Goal: Transaction & Acquisition: Purchase product/service

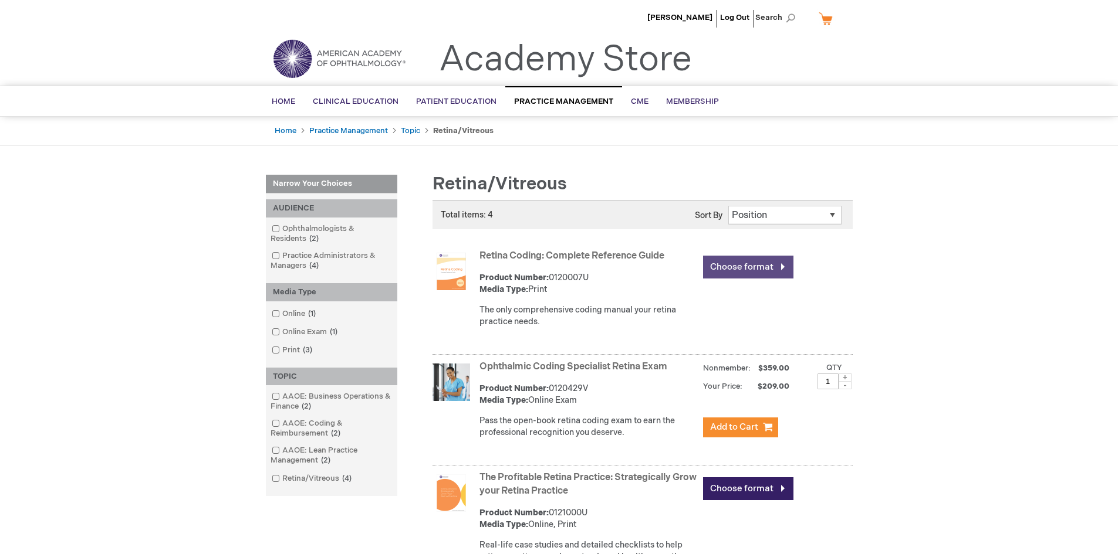
click at [749, 261] on link "Choose format" at bounding box center [748, 267] width 90 height 23
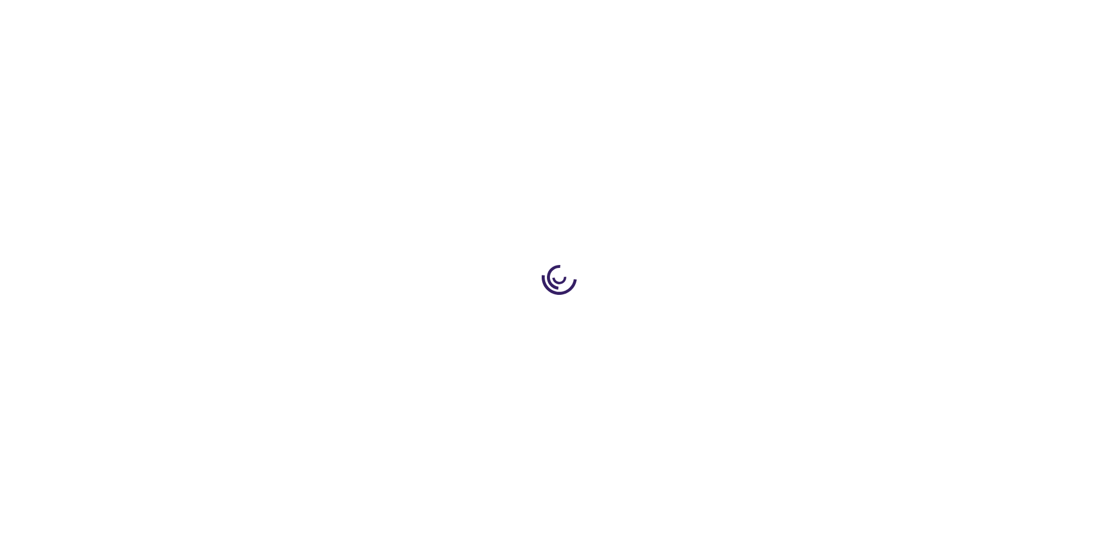
type input "0"
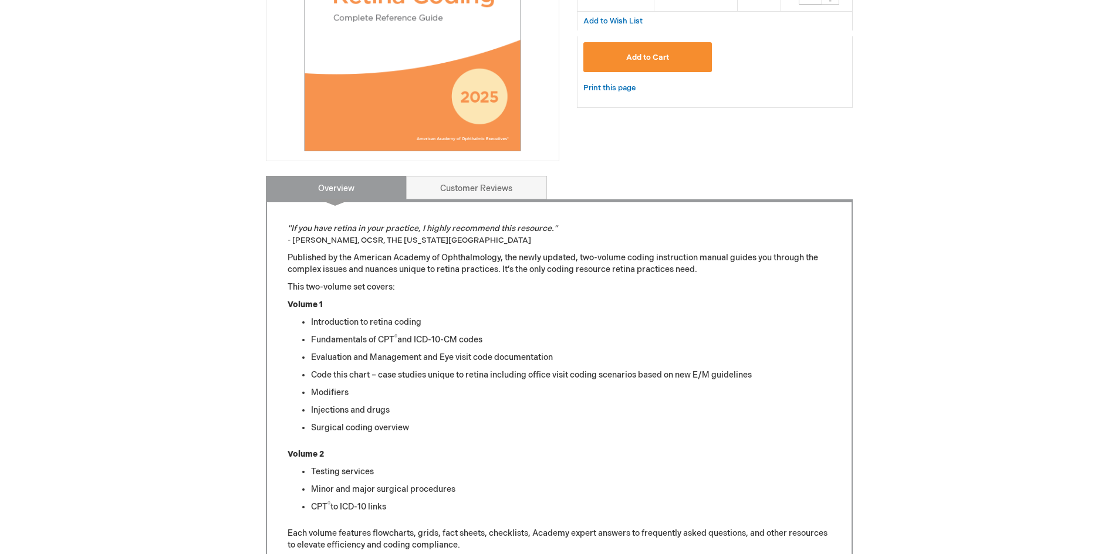
scroll to position [293, 0]
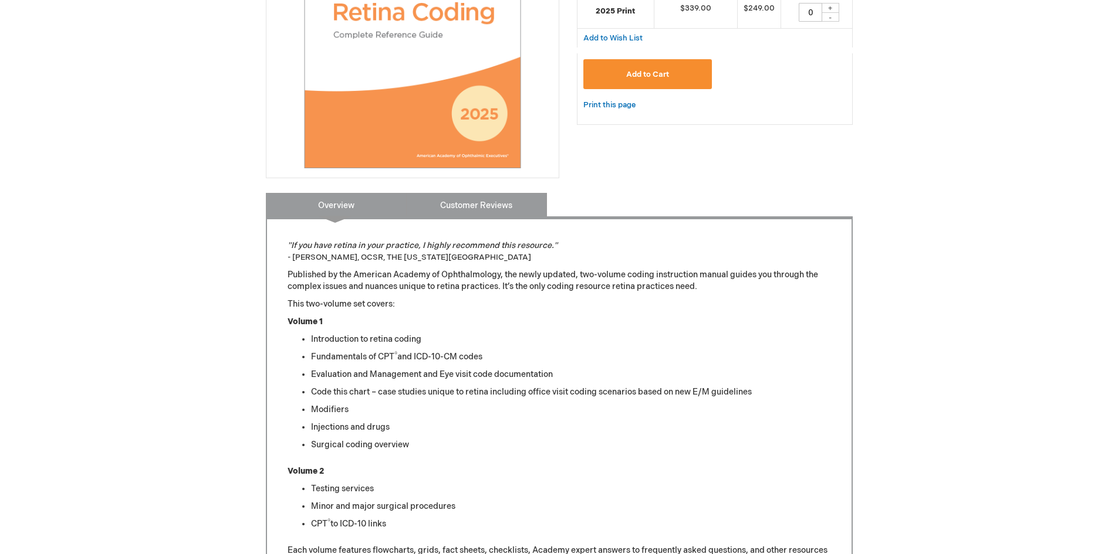
click at [482, 210] on link "Customer Reviews" at bounding box center [476, 204] width 141 height 23
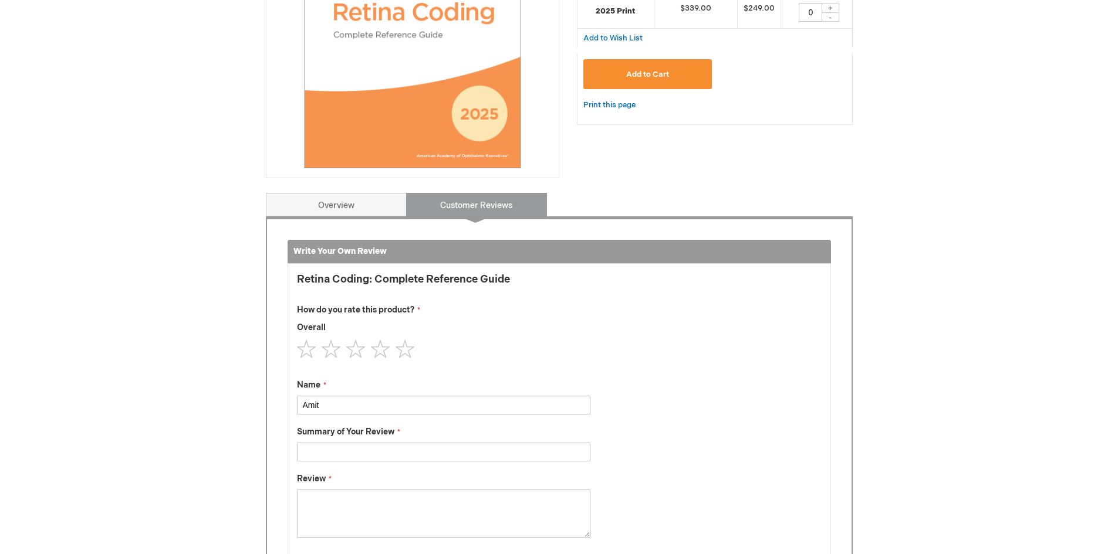
scroll to position [486, 0]
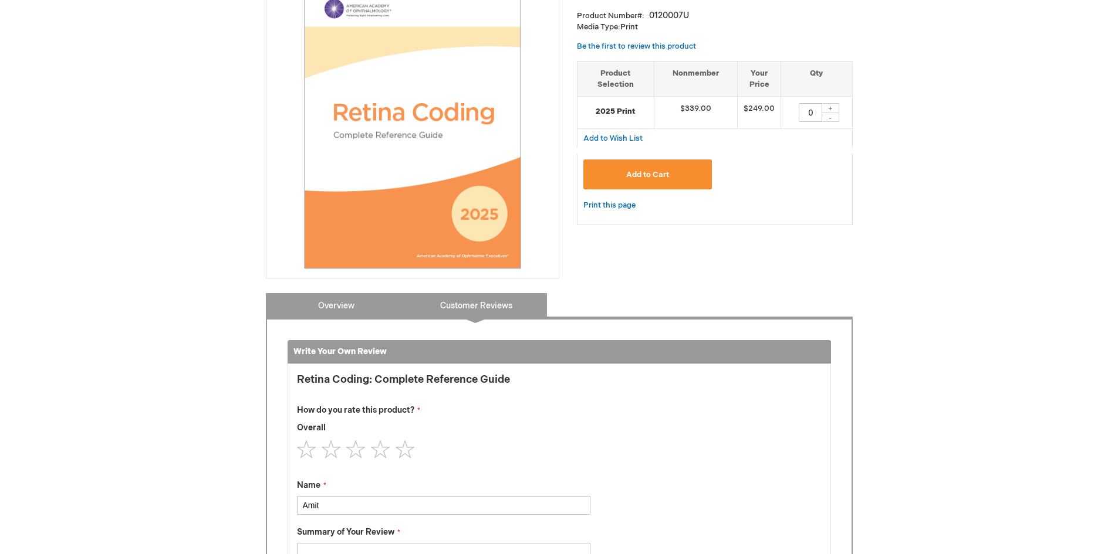
click at [347, 295] on link "Overview" at bounding box center [336, 304] width 141 height 23
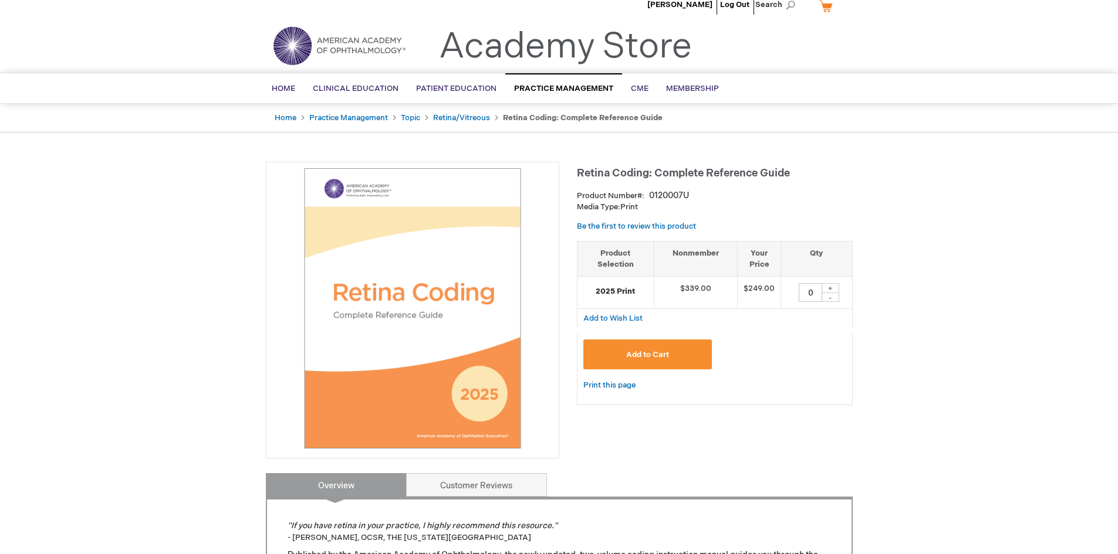
scroll to position [0, 0]
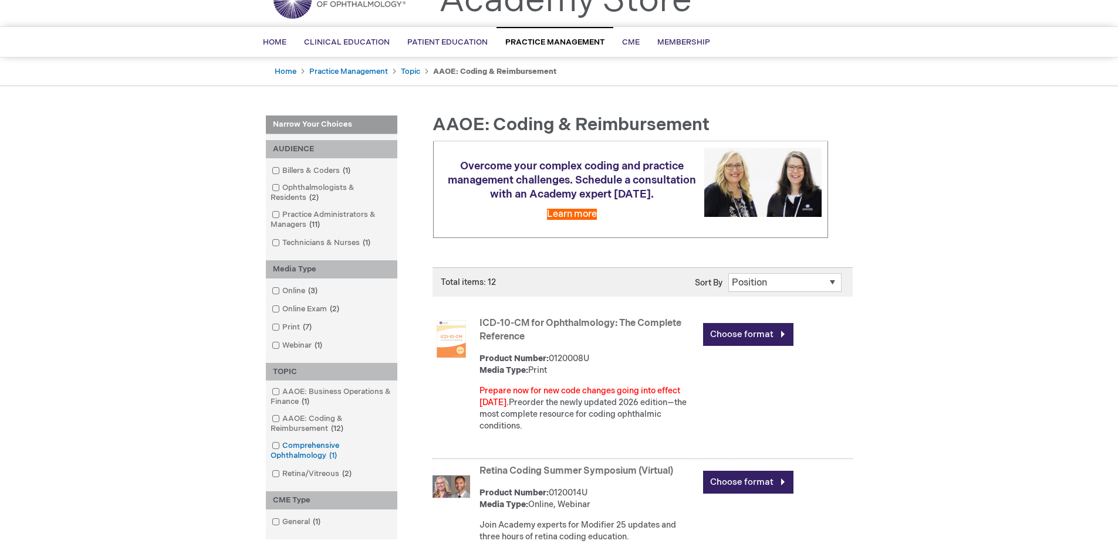
scroll to position [59, 0]
click at [302, 168] on link "Billers & Coders 1 item" at bounding box center [312, 171] width 86 height 11
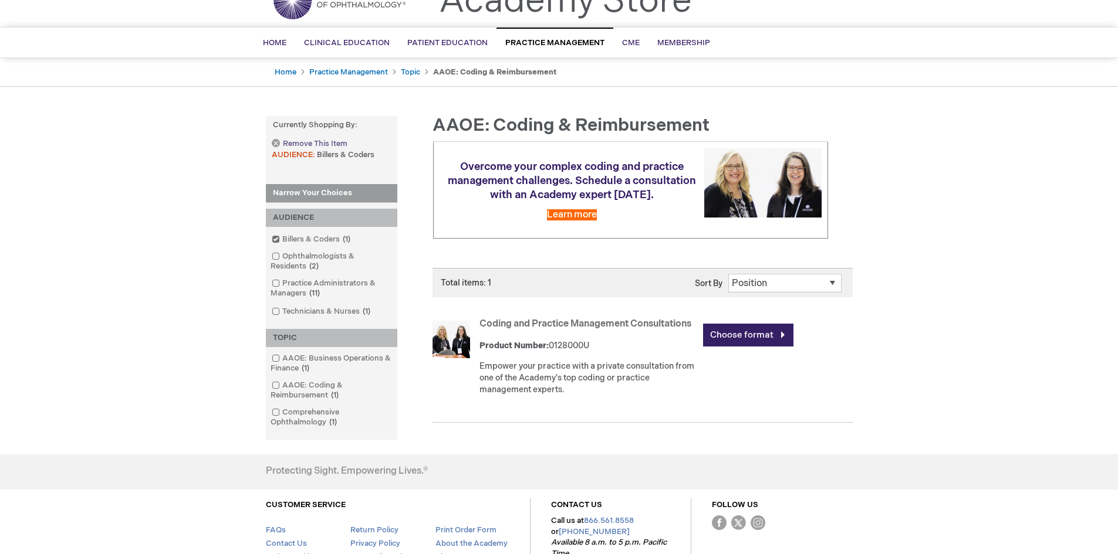
click at [292, 144] on span "Remove This Item" at bounding box center [315, 143] width 65 height 11
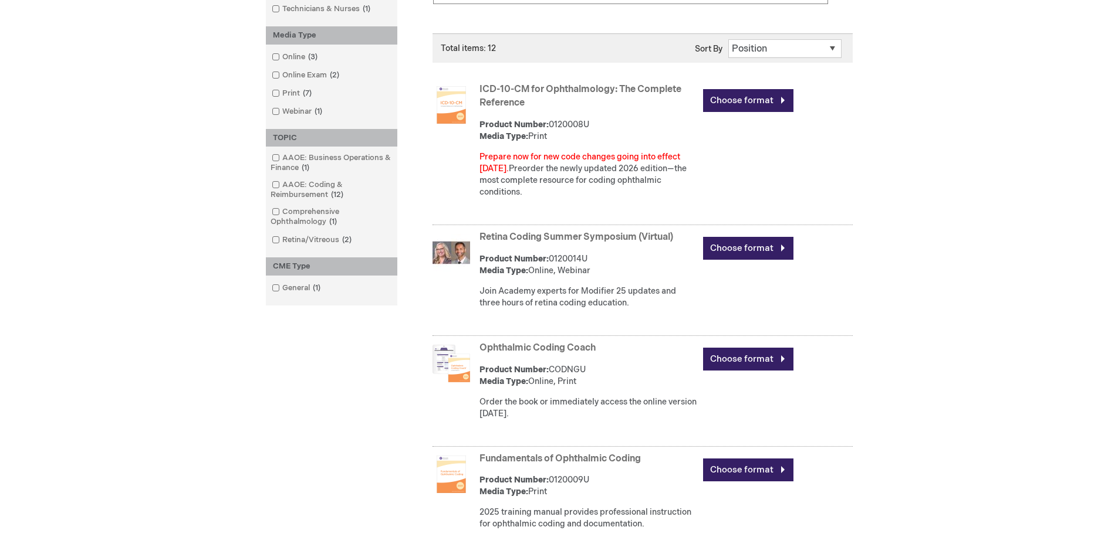
scroll to position [352, 0]
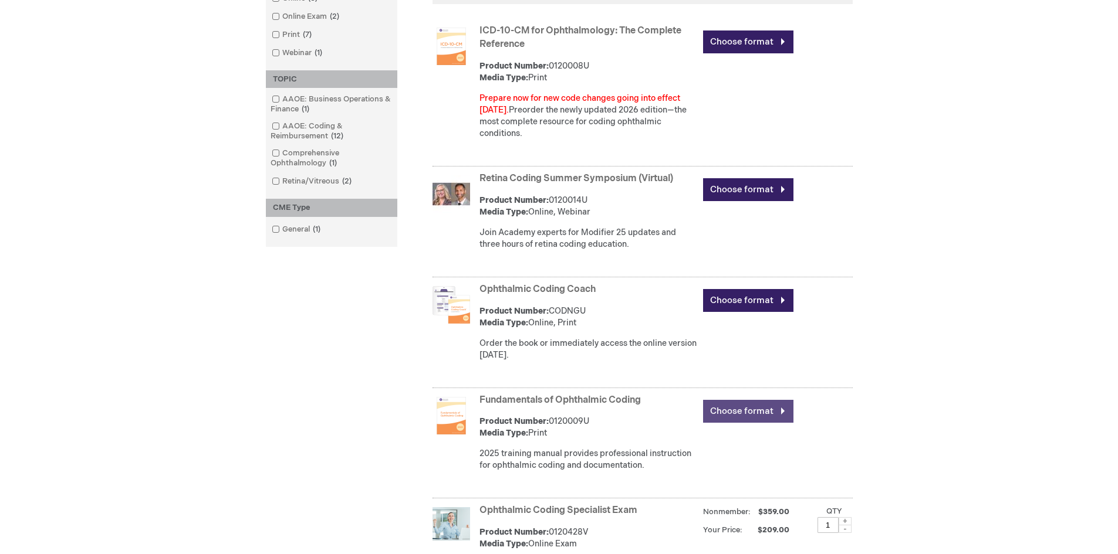
click at [737, 414] on link "Choose format" at bounding box center [748, 411] width 90 height 23
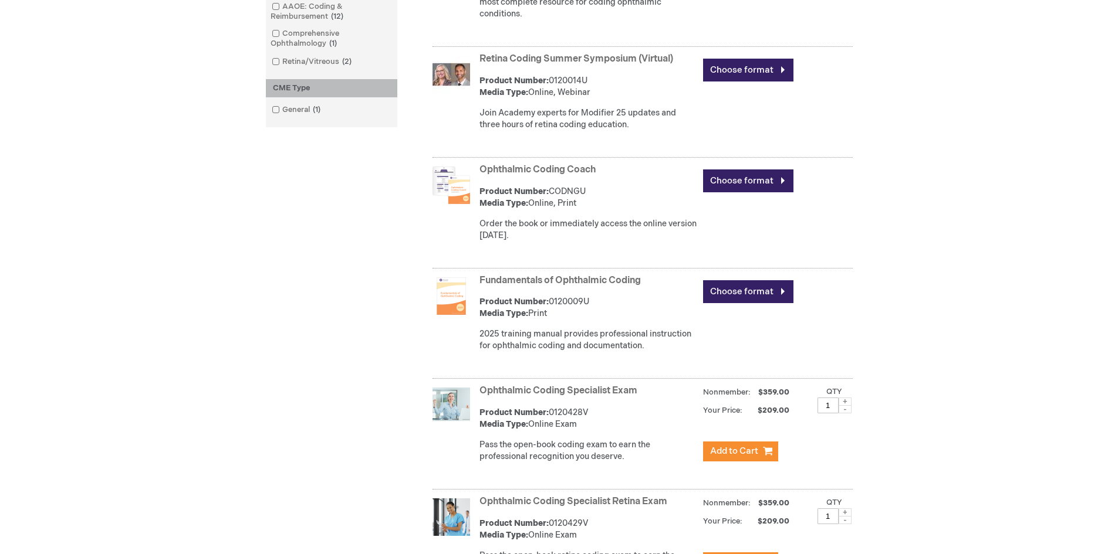
scroll to position [528, 0]
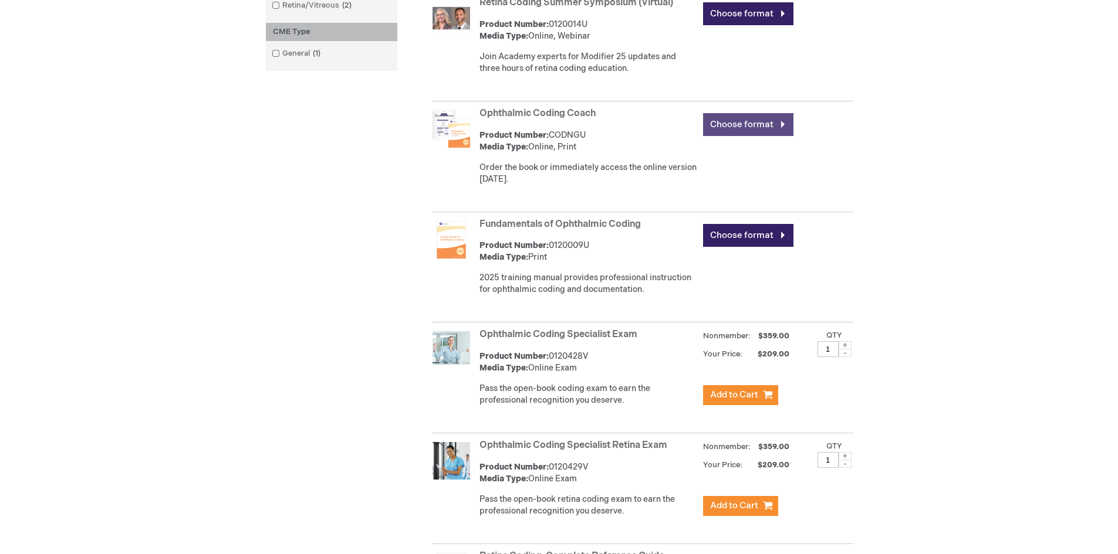
click at [773, 125] on link "Choose format" at bounding box center [748, 124] width 90 height 23
